Goal: Task Accomplishment & Management: Manage account settings

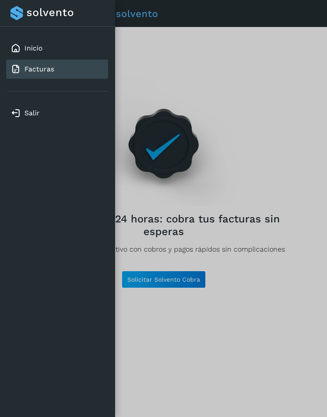
click at [279, 75] on div at bounding box center [163, 208] width 327 height 417
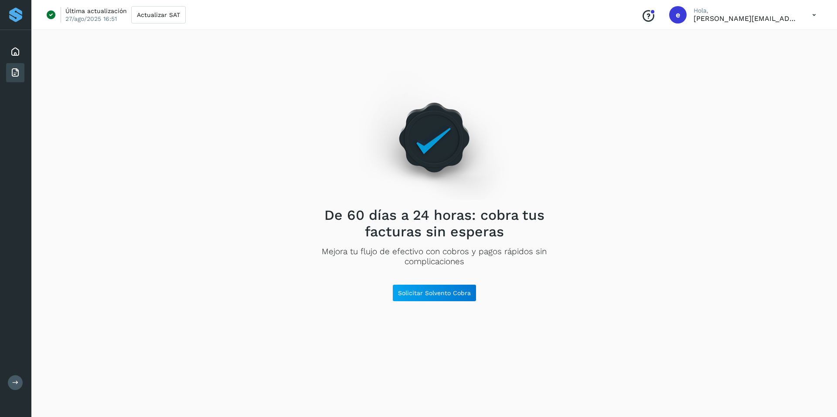
click at [326, 20] on p "[PERSON_NAME][EMAIL_ADDRESS][DOMAIN_NAME]" at bounding box center [745, 18] width 105 height 8
drag, startPoint x: 750, startPoint y: 19, endPoint x: 722, endPoint y: 17, distance: 28.4
click at [326, 17] on p "[PERSON_NAME][EMAIL_ADDRESS][DOMAIN_NAME]" at bounding box center [745, 18] width 105 height 8
click at [326, 15] on icon at bounding box center [814, 15] width 18 height 18
click at [326, 55] on div "Cerrar sesión" at bounding box center [770, 56] width 104 height 17
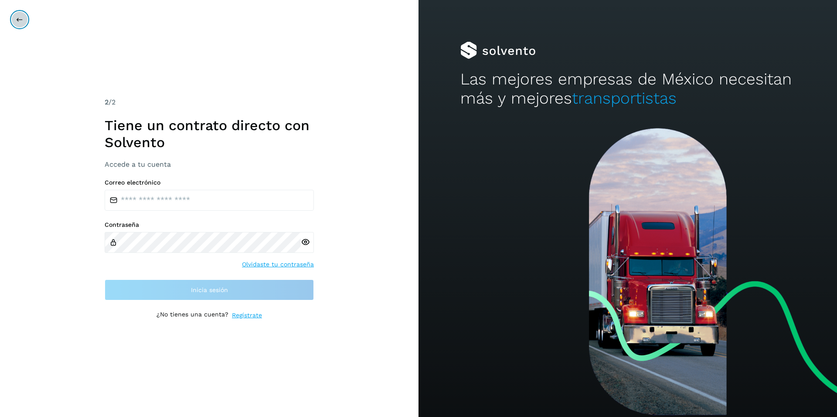
click at [22, 17] on icon at bounding box center [19, 19] width 7 height 7
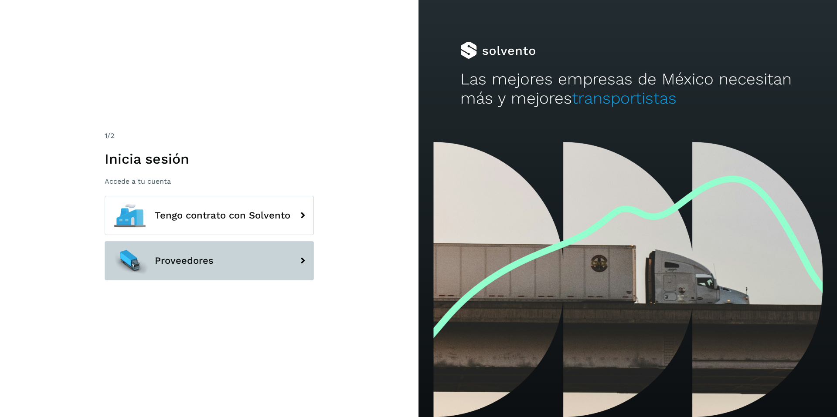
click at [205, 261] on span "Proveedores" at bounding box center [184, 261] width 59 height 10
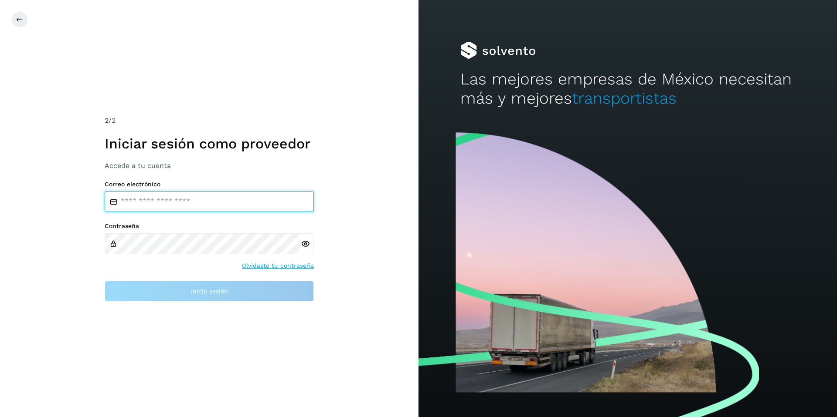
click at [193, 201] on input "email" at bounding box center [209, 201] width 209 height 21
paste input "**********"
type input "**********"
